Goal: Transaction & Acquisition: Book appointment/travel/reservation

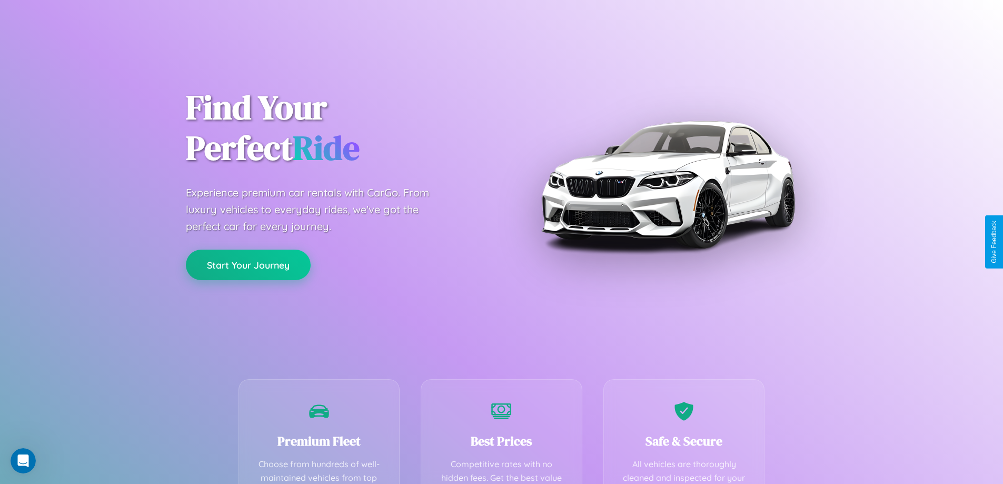
click at [248, 265] on button "Start Your Journey" at bounding box center [248, 265] width 125 height 31
click at [248, 264] on button "Start Your Journey" at bounding box center [248, 265] width 125 height 31
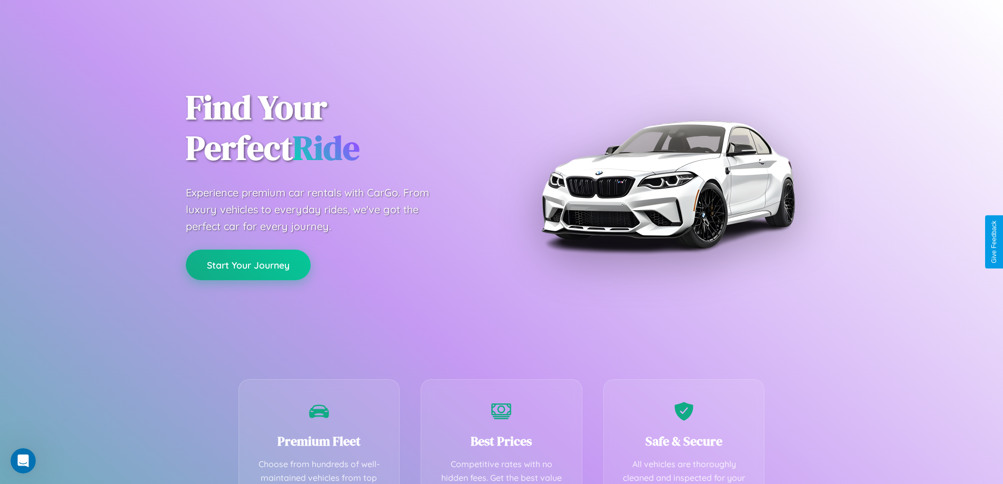
click at [248, 264] on button "Start Your Journey" at bounding box center [248, 265] width 125 height 31
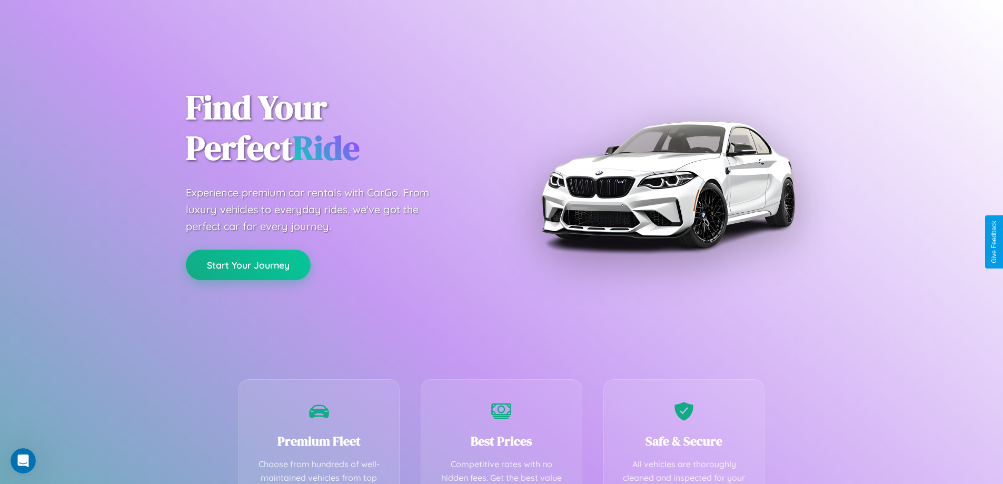
click at [248, 264] on button "Start Your Journey" at bounding box center [248, 265] width 125 height 31
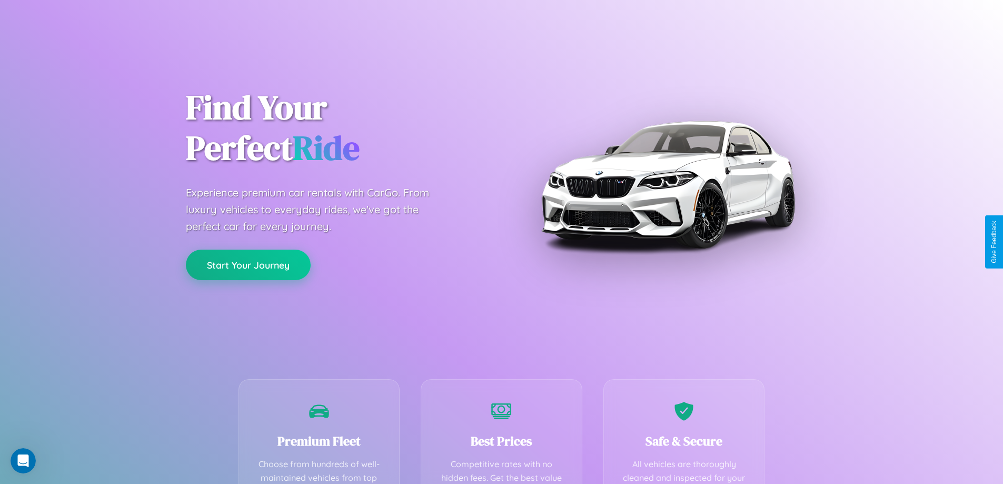
click at [248, 264] on button "Start Your Journey" at bounding box center [248, 265] width 125 height 31
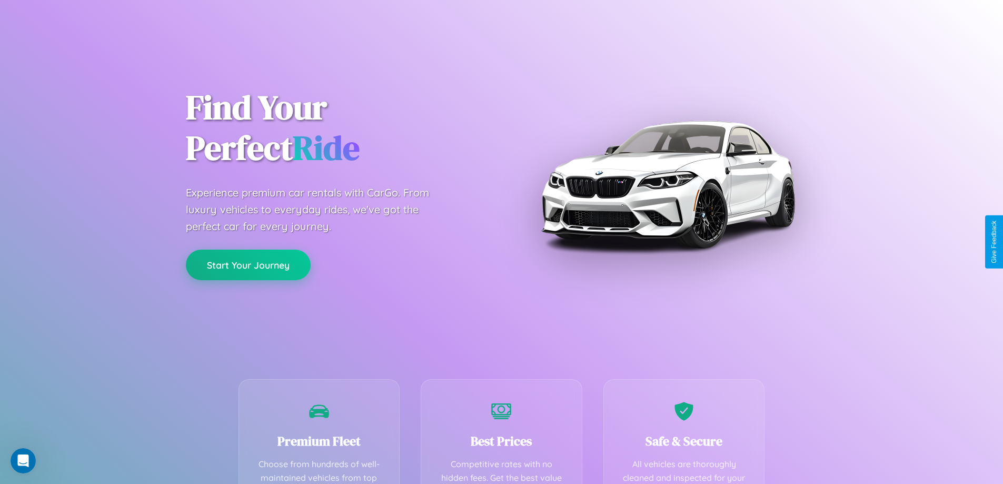
click at [248, 264] on button "Start Your Journey" at bounding box center [248, 265] width 125 height 31
